Goal: Transaction & Acquisition: Purchase product/service

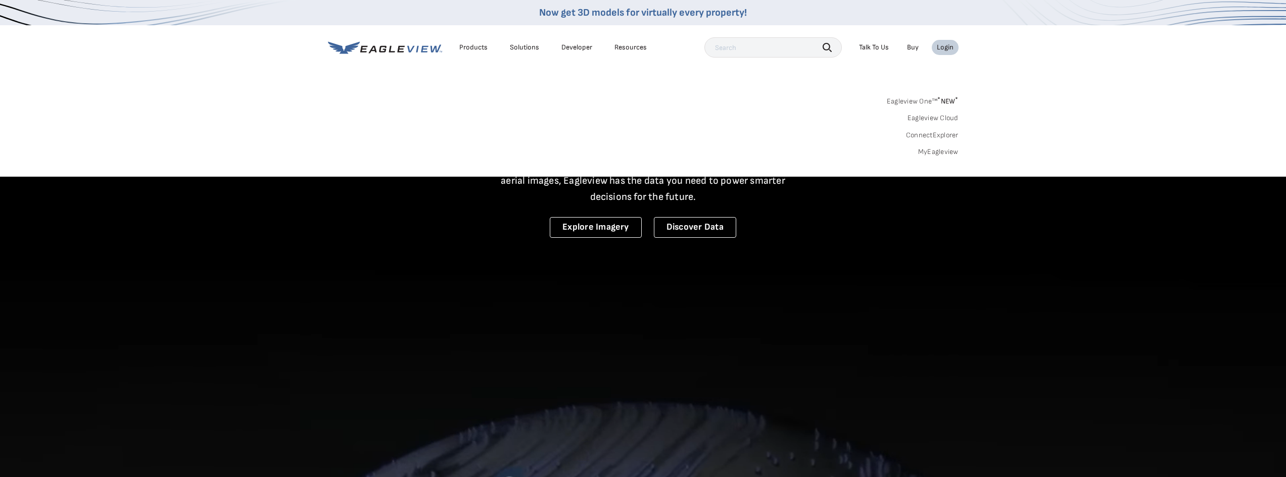
click at [942, 148] on link "MyEagleview" at bounding box center [938, 152] width 40 height 9
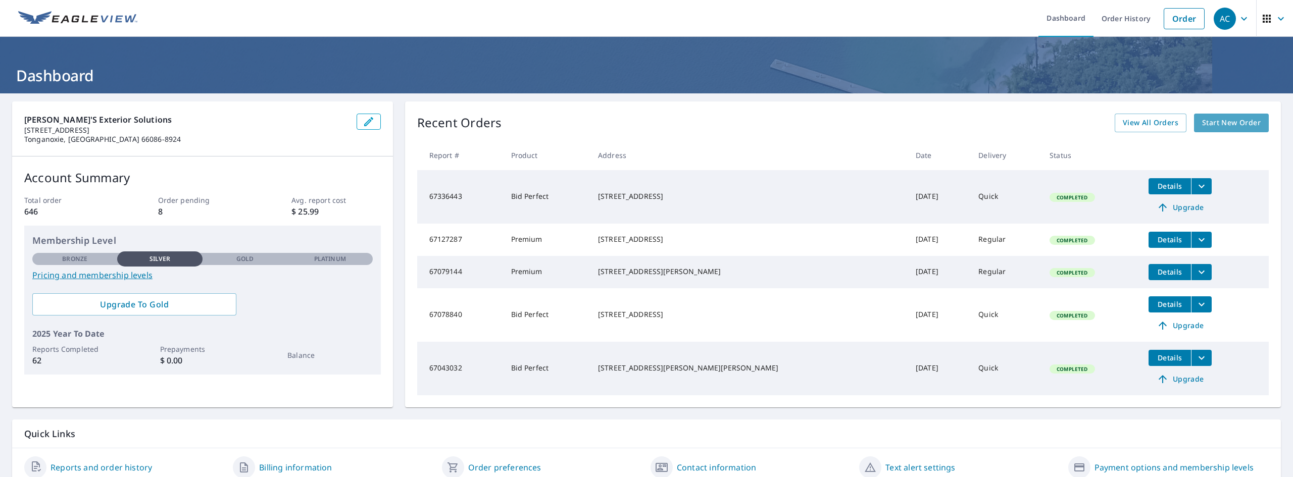
click at [1221, 124] on span "Start New Order" at bounding box center [1231, 123] width 59 height 13
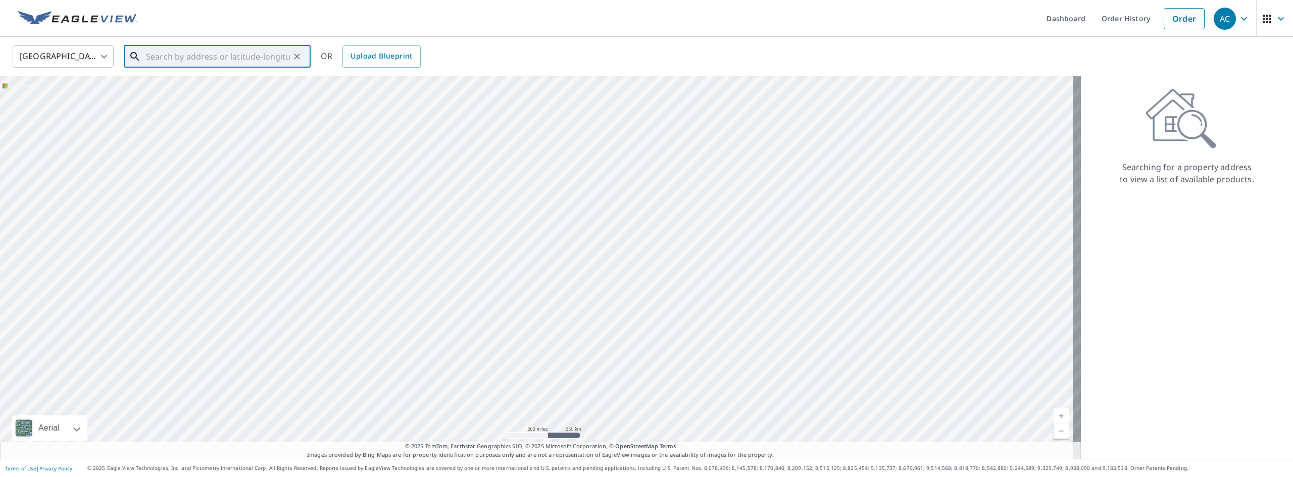
click at [228, 53] on input "text" at bounding box center [218, 56] width 144 height 28
click at [187, 95] on p "[GEOGRAPHIC_DATA], KS 66047" at bounding box center [223, 97] width 159 height 10
type input "[STREET_ADDRESS]"
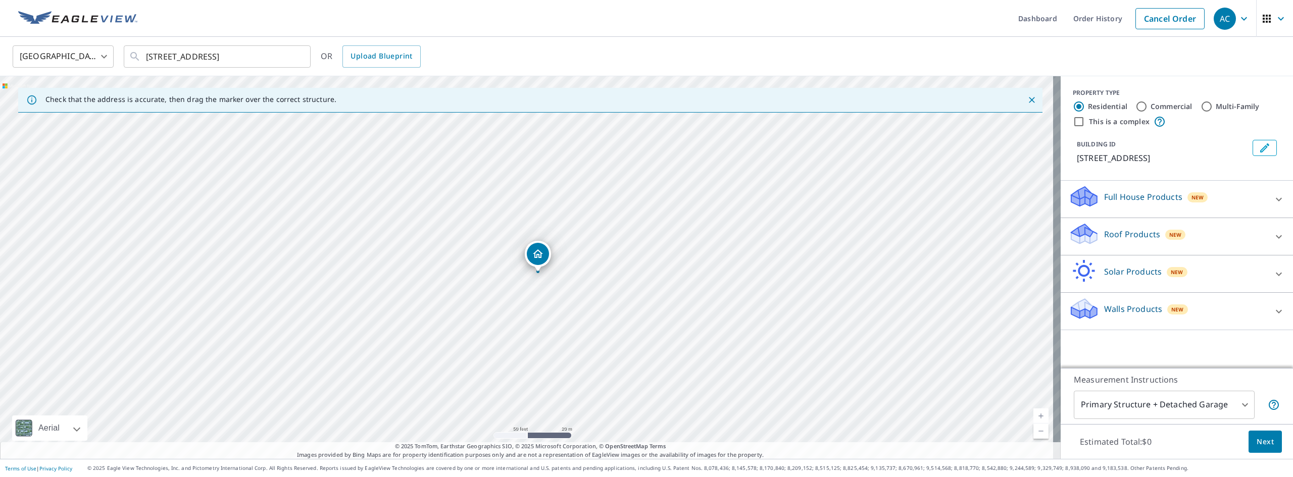
click at [1132, 235] on p "Roof Products" at bounding box center [1132, 234] width 56 height 12
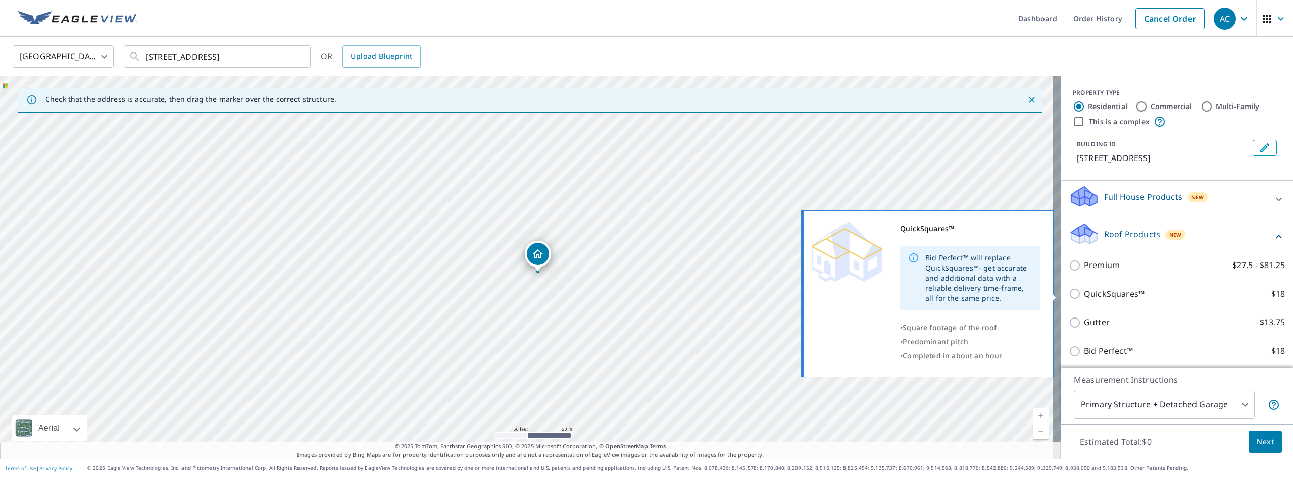
click at [1069, 294] on input "QuickSquares™ $18" at bounding box center [1076, 294] width 15 height 12
checkbox input "true"
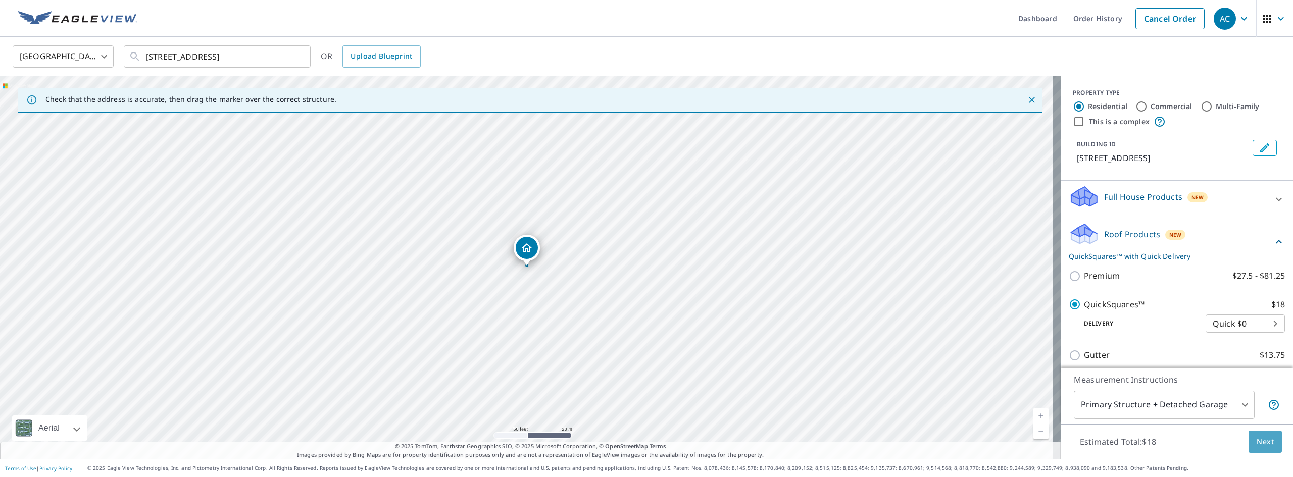
click at [1260, 442] on span "Next" at bounding box center [1265, 442] width 17 height 13
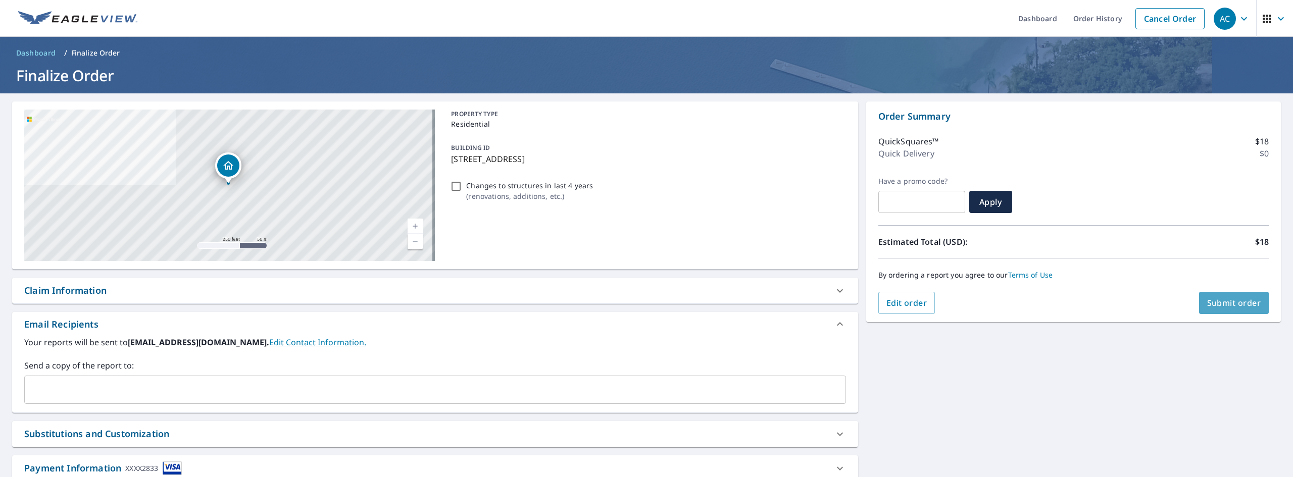
click at [1232, 300] on span "Submit order" at bounding box center [1234, 303] width 54 height 11
